Goal: Task Accomplishment & Management: Use online tool/utility

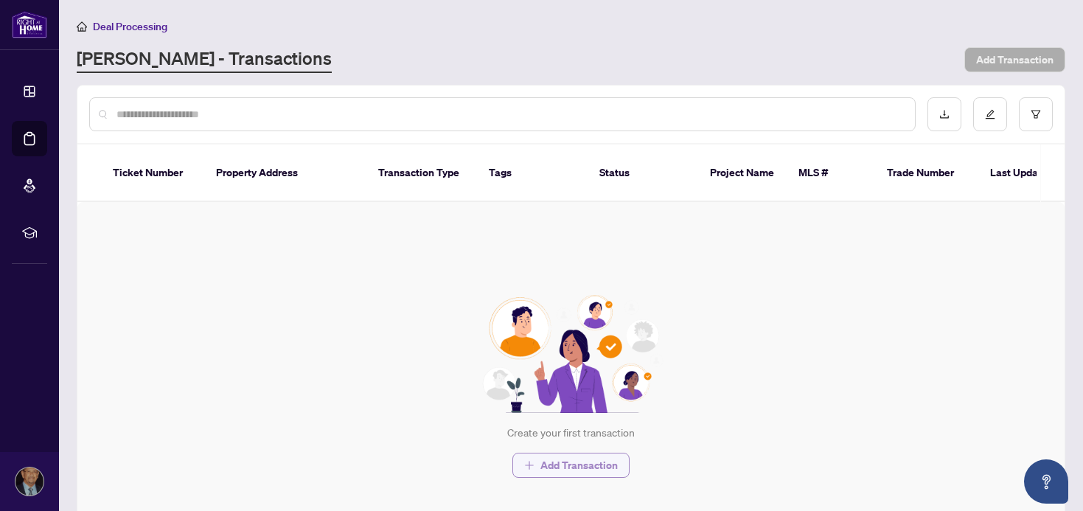
click at [577, 465] on span "Add Transaction" at bounding box center [578, 465] width 77 height 24
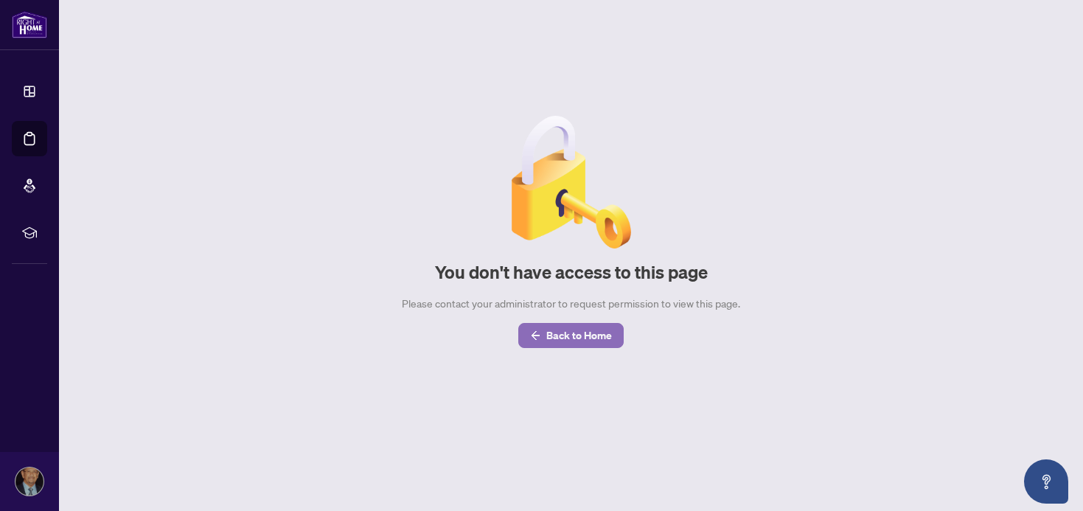
click at [568, 332] on span "Back to Home" at bounding box center [579, 336] width 66 height 24
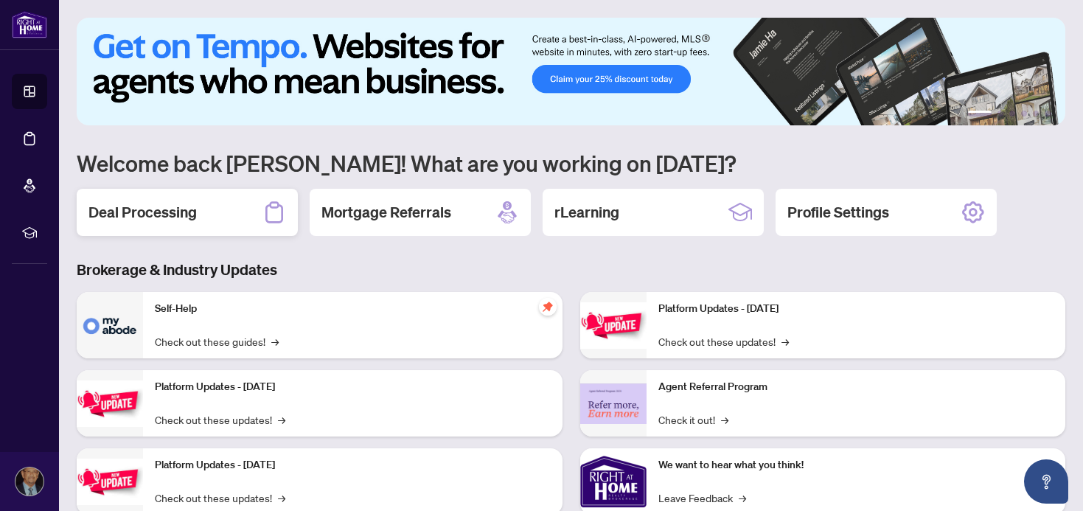
click at [146, 211] on h2 "Deal Processing" at bounding box center [142, 212] width 108 height 21
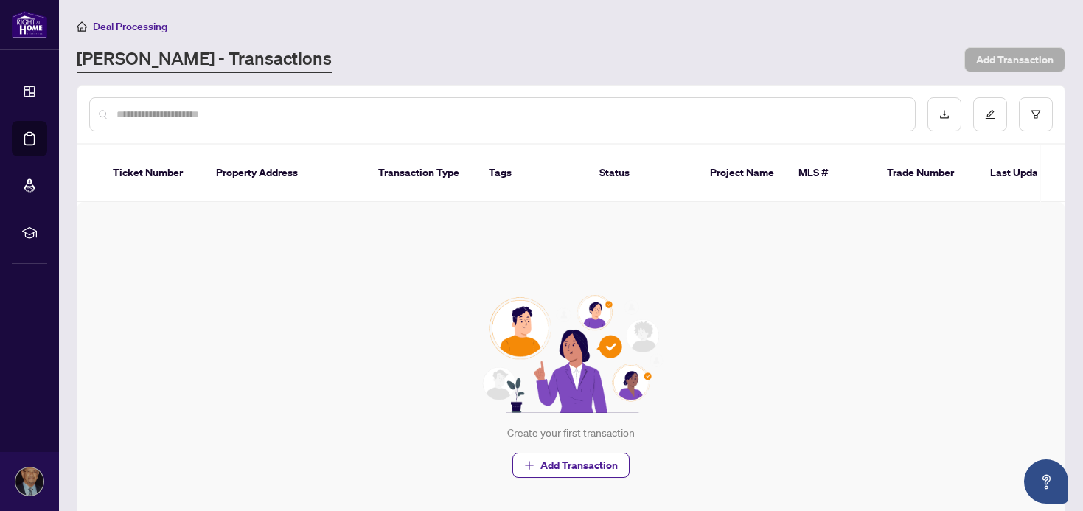
click at [204, 114] on input "text" at bounding box center [510, 114] width 787 height 16
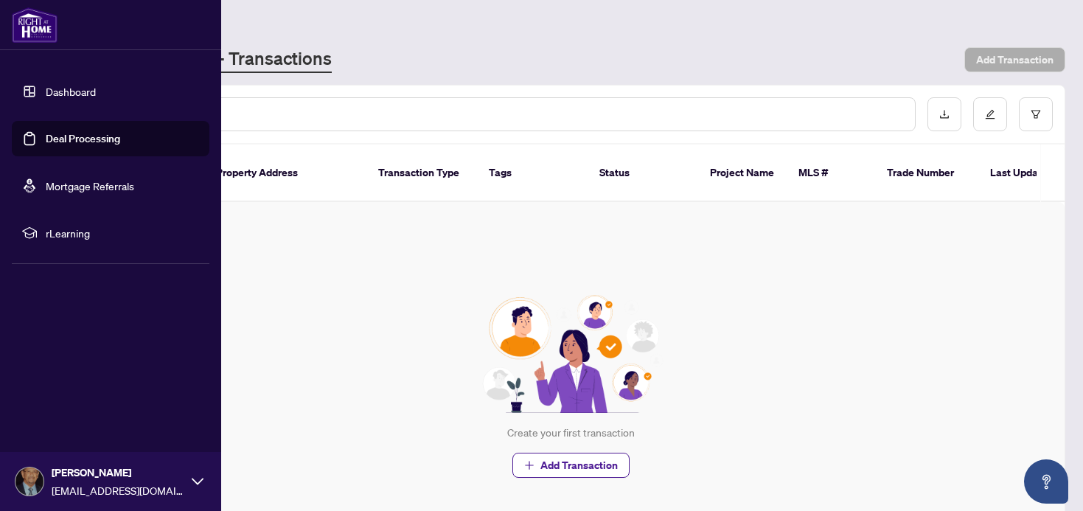
click at [69, 231] on span "rLearning" at bounding box center [122, 233] width 153 height 16
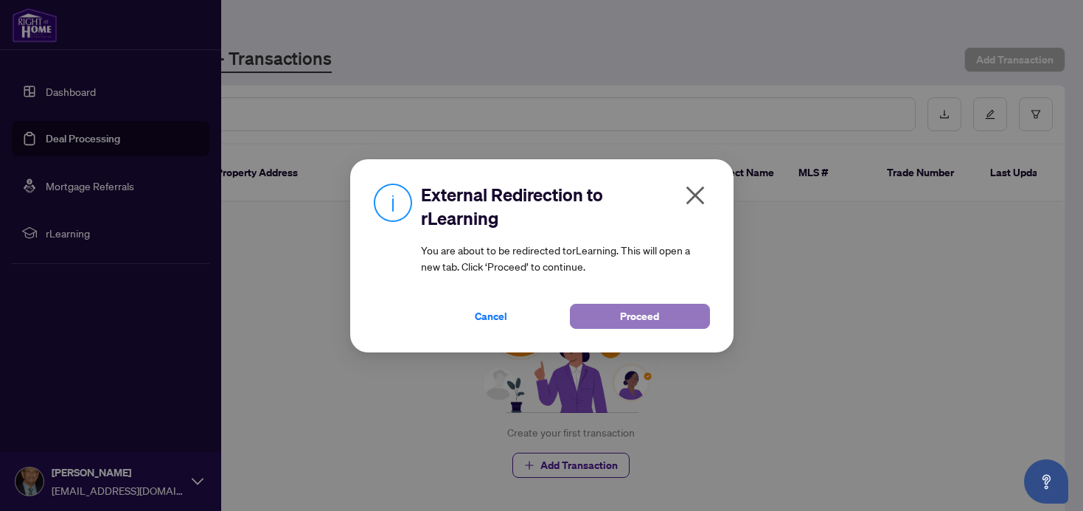
click at [653, 314] on span "Proceed" at bounding box center [639, 317] width 39 height 24
